Goal: Book appointment/travel/reservation

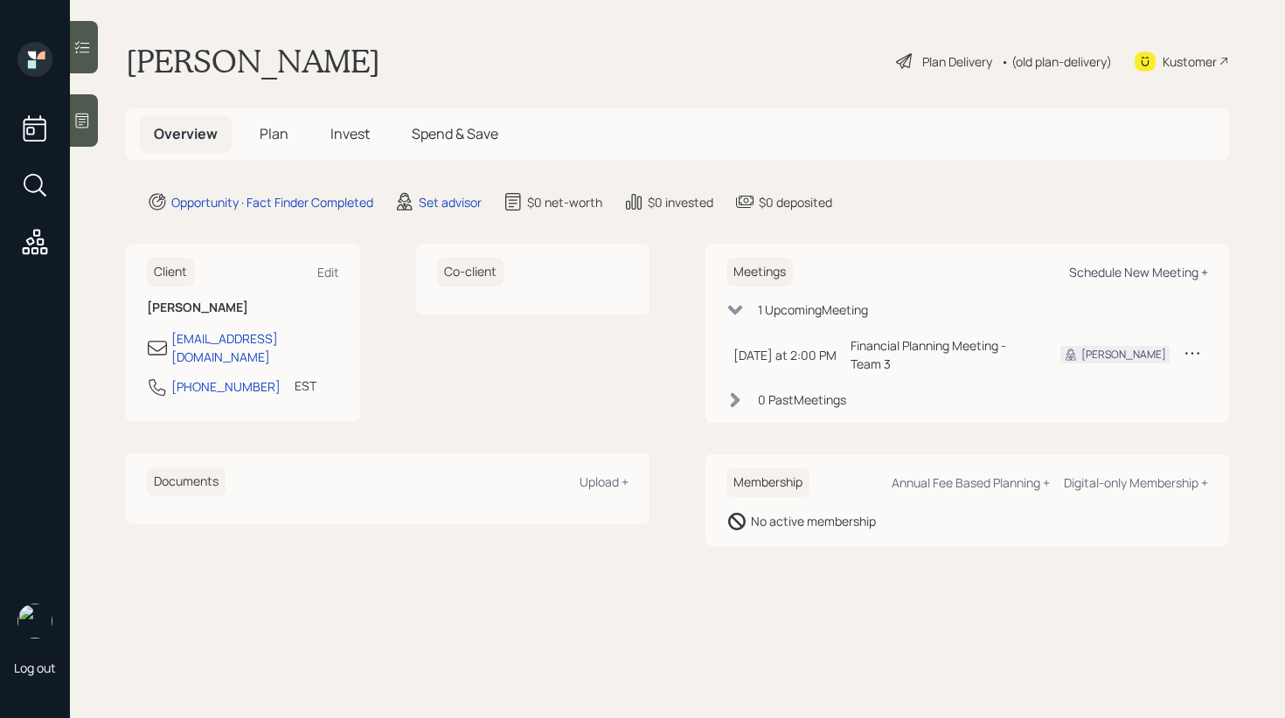
click at [1090, 272] on div "Schedule New Meeting +" at bounding box center [1138, 272] width 139 height 17
select select "round-[PERSON_NAME]"
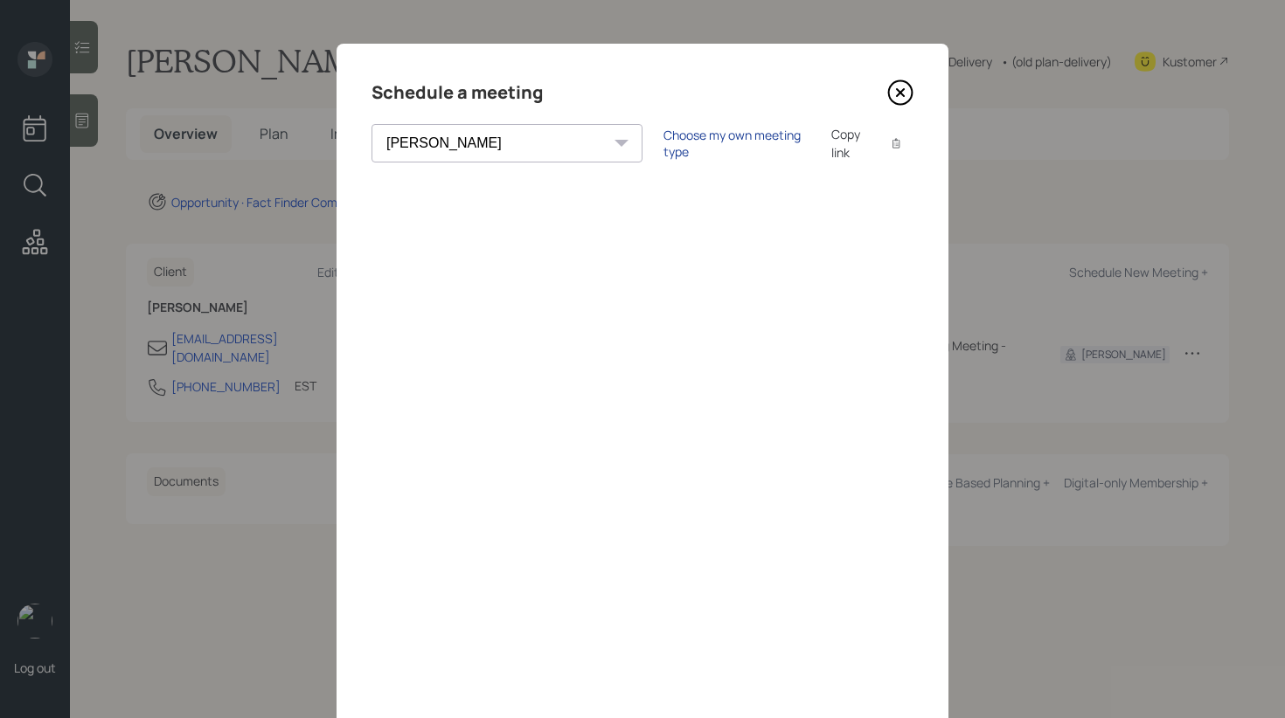
click at [663, 138] on div "Choose my own meeting type" at bounding box center [736, 143] width 147 height 33
click at [694, 149] on div "Use meeting type for lifecycle stage" at bounding box center [794, 143] width 201 height 17
click at [679, 145] on div "Choose my own meeting type" at bounding box center [736, 143] width 147 height 33
